Goal: Navigation & Orientation: Understand site structure

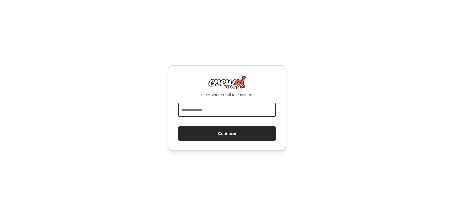
click at [198, 104] on input "email" at bounding box center [227, 109] width 98 height 14
type input "**********"
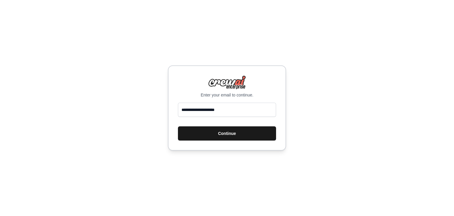
click at [216, 129] on button "Continue" at bounding box center [227, 133] width 98 height 14
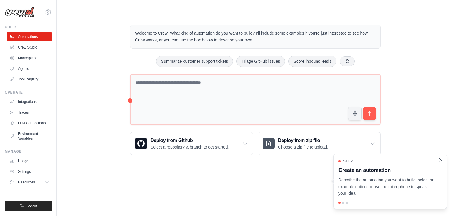
click at [439, 159] on icon "Close walkthrough" at bounding box center [440, 159] width 5 height 5
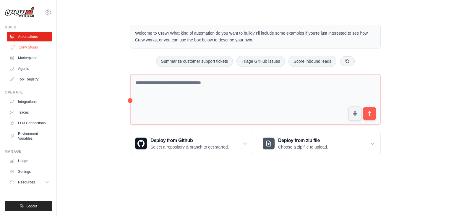
click at [38, 45] on link "Crew Studio" at bounding box center [30, 47] width 45 height 9
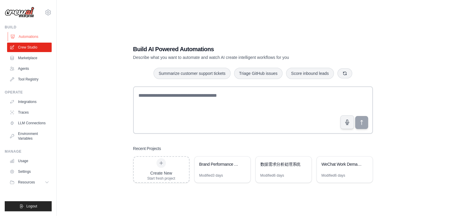
click at [47, 38] on link "Automations" at bounding box center [30, 36] width 45 height 9
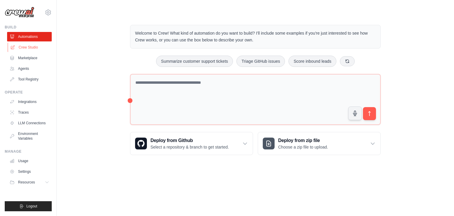
click at [41, 48] on link "Crew Studio" at bounding box center [30, 47] width 45 height 9
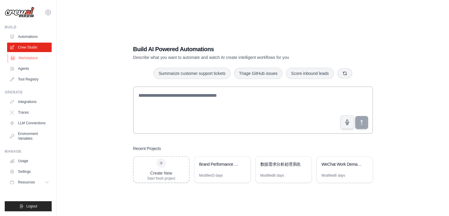
click at [35, 58] on link "Marketplace" at bounding box center [30, 57] width 45 height 9
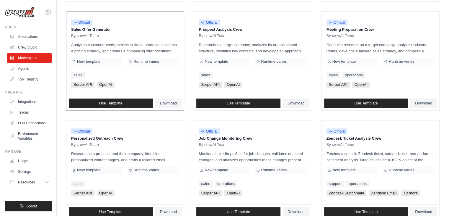
scroll to position [207, 0]
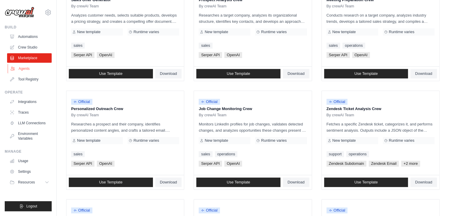
click at [42, 71] on link "Agents" at bounding box center [30, 68] width 45 height 9
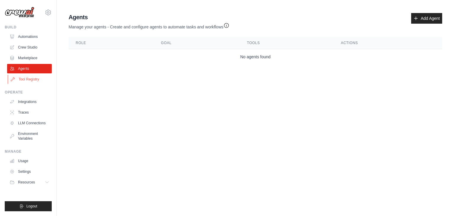
click at [38, 82] on link "Tool Registry" at bounding box center [30, 78] width 45 height 9
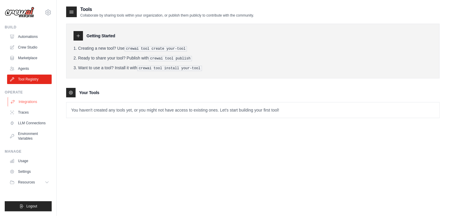
click at [32, 102] on link "Integrations" at bounding box center [30, 101] width 45 height 9
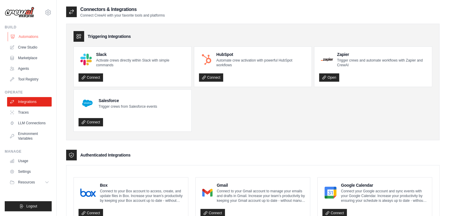
click at [30, 36] on link "Automations" at bounding box center [30, 36] width 45 height 9
